Goal: Check status

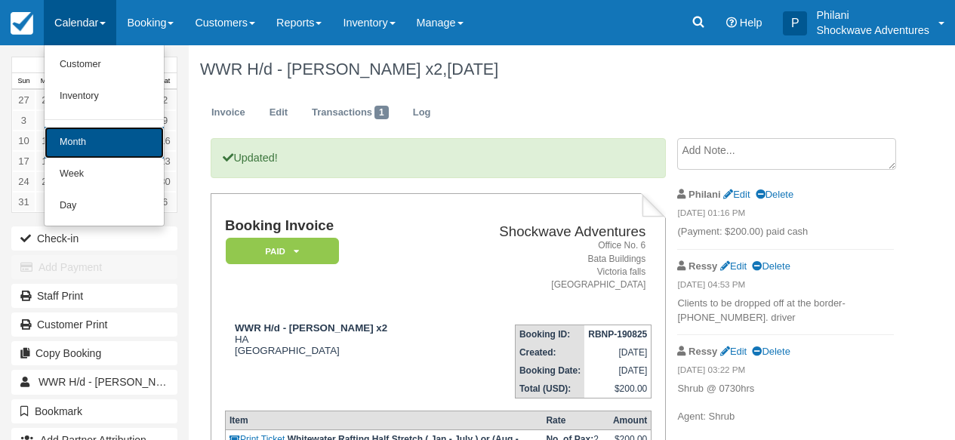
click at [109, 142] on link "Month" at bounding box center [104, 143] width 119 height 32
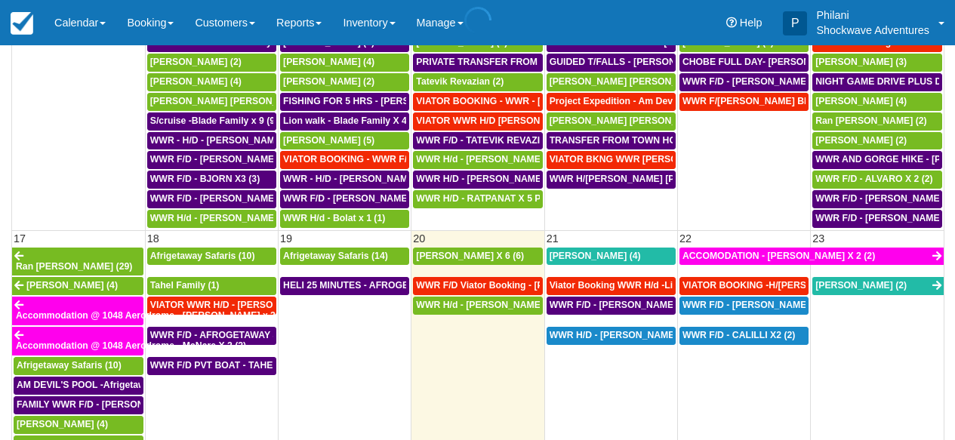
scroll to position [241, 0]
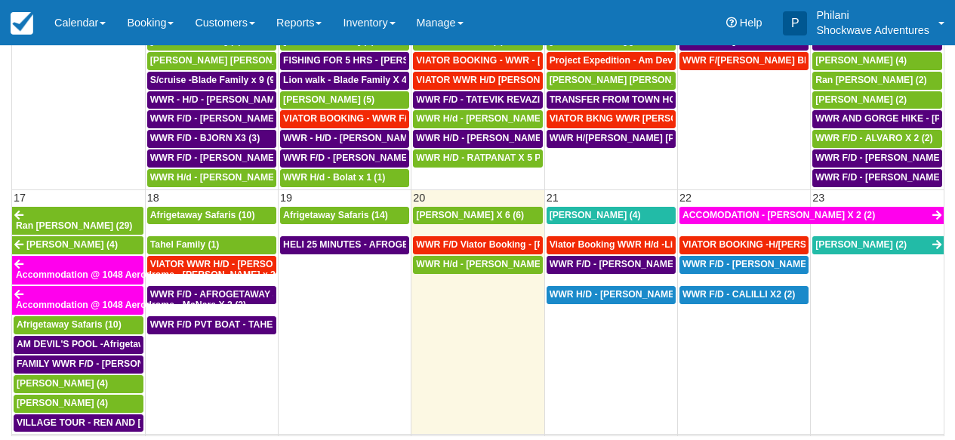
select select
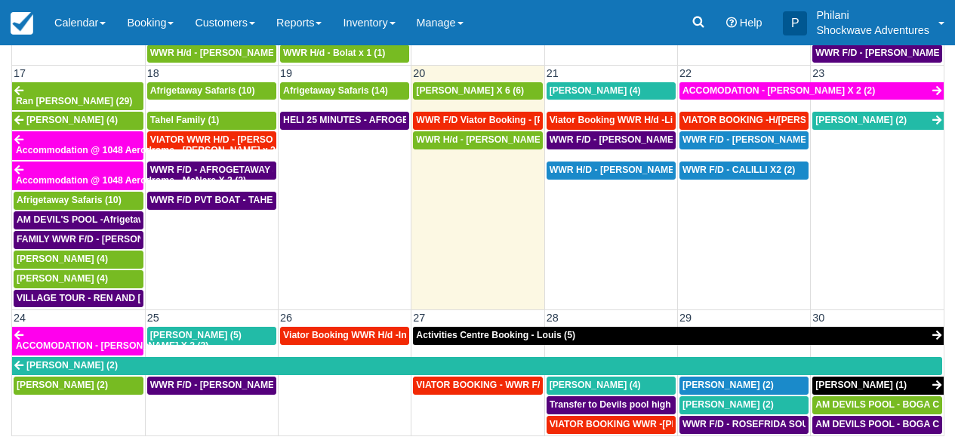
scroll to position [652, 0]
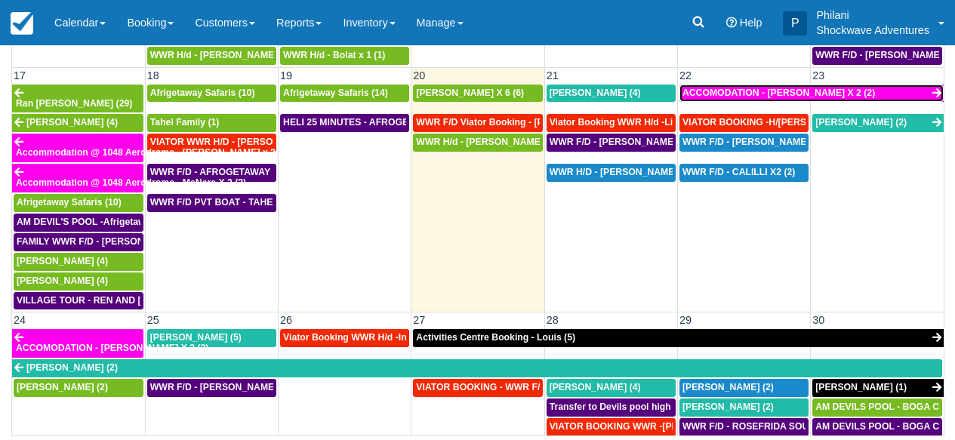
click at [777, 92] on span "ACCOMODATION - [PERSON_NAME] X 2 (2)" at bounding box center [779, 93] width 193 height 11
